Goal: Find contact information: Find contact information

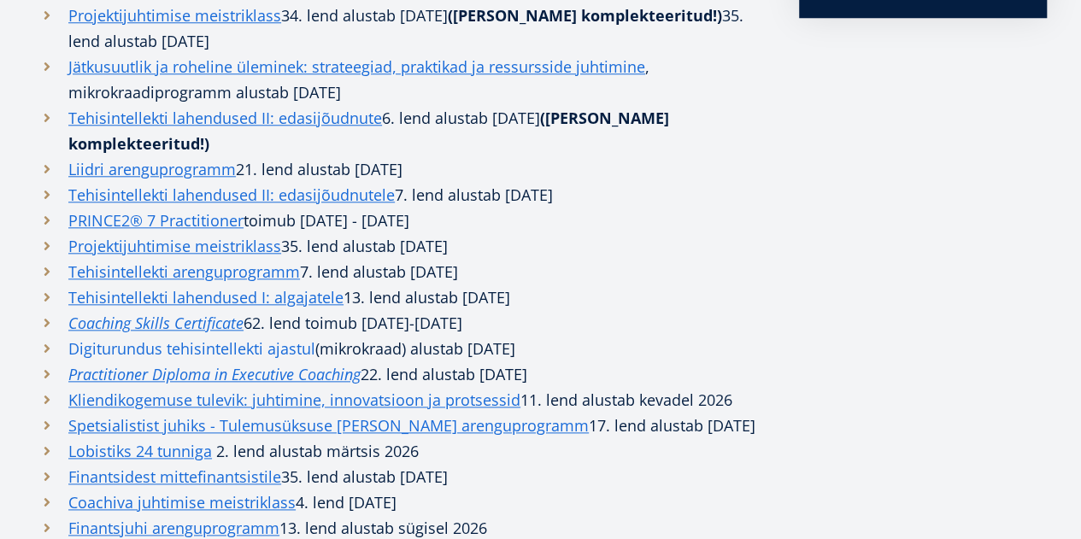
scroll to position [598, 0]
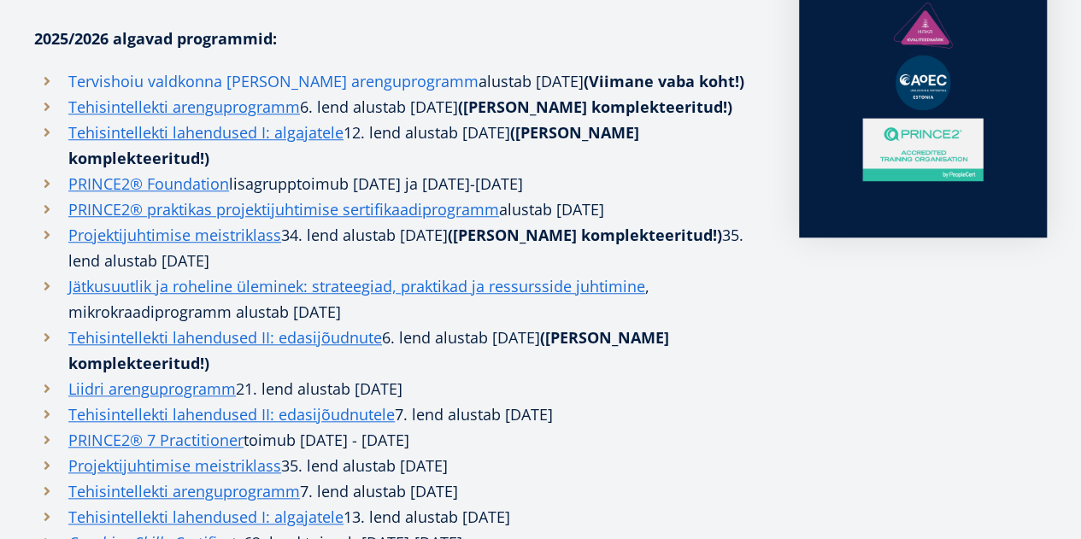
click at [233, 79] on link "Tervishoiu valdkonna [PERSON_NAME] arenguprogramm" at bounding box center [273, 81] width 410 height 26
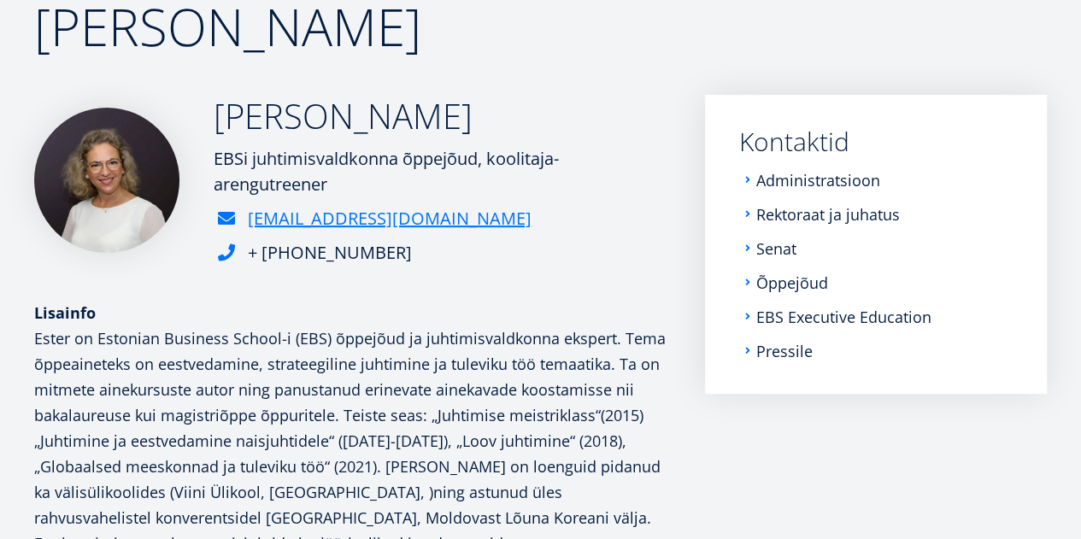
scroll to position [170, 0]
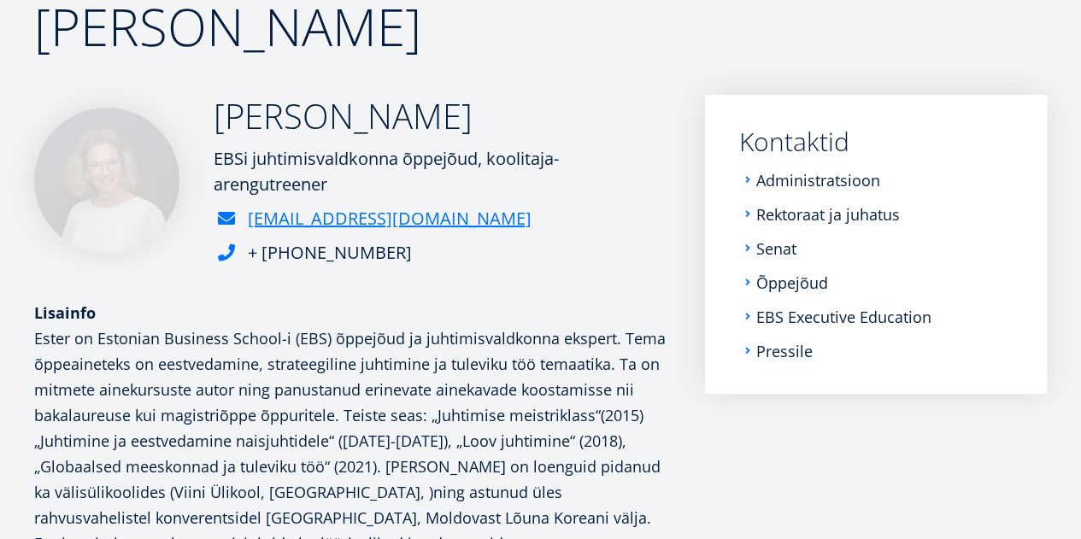
click at [168, 224] on img at bounding box center [106, 180] width 145 height 145
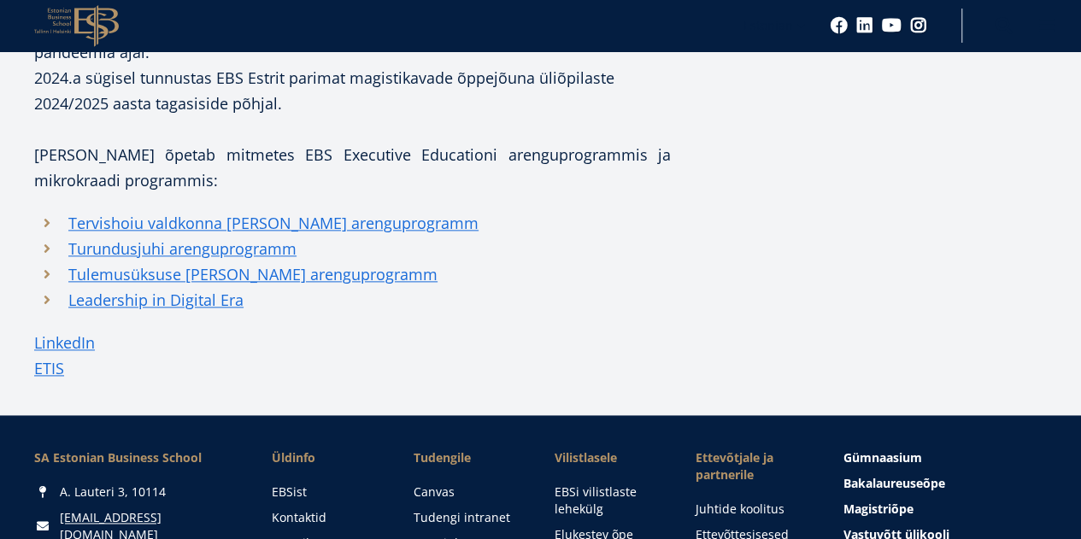
scroll to position [943, 0]
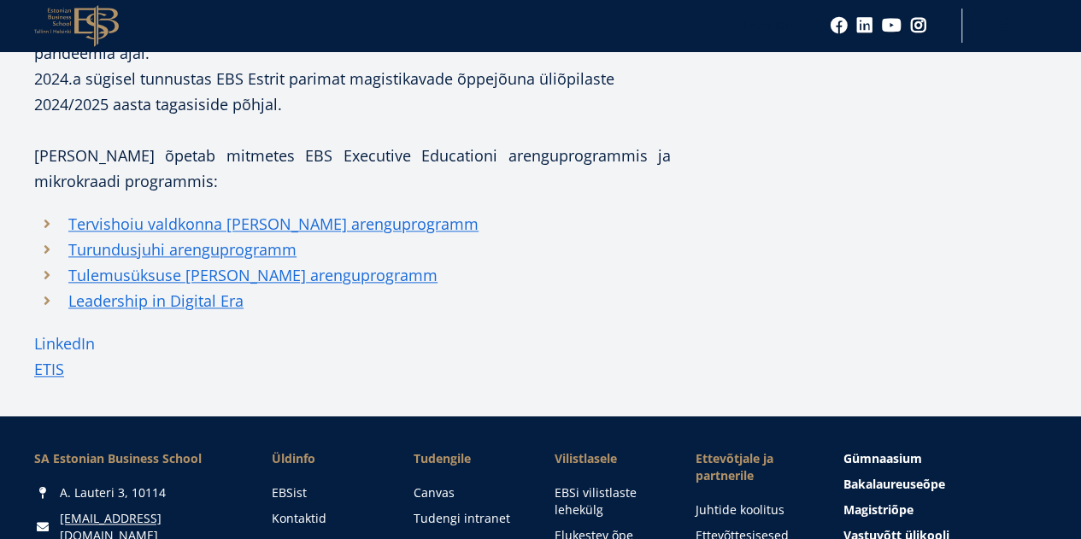
click at [66, 357] on link "LinkedIn" at bounding box center [64, 344] width 61 height 26
